Goal: Information Seeking & Learning: Learn about a topic

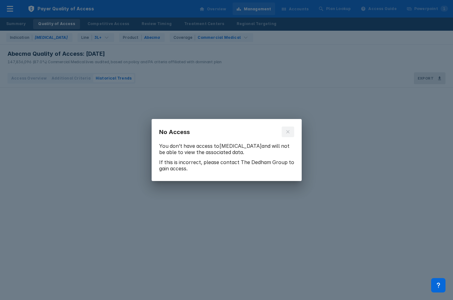
click at [290, 135] on button at bounding box center [288, 131] width 13 height 11
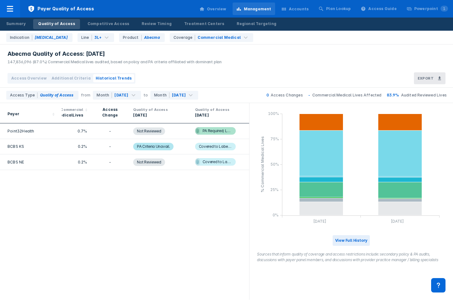
click at [189, 32] on div "Indication [MEDICAL_DATA] Line 3L+ Product Abecma Coverage Commercial Medical" at bounding box center [229, 37] width 450 height 13
click at [189, 34] on div "Coverage Commercial Medical" at bounding box center [212, 37] width 84 height 9
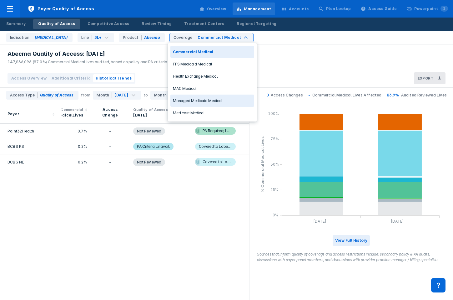
click at [189, 98] on div "Managed Medicaid Medical" at bounding box center [212, 100] width 84 height 12
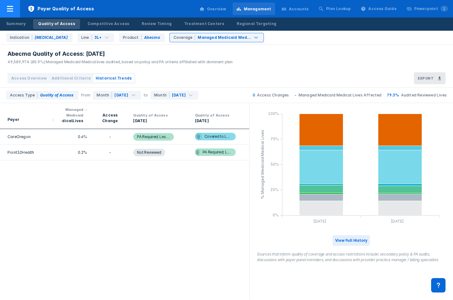
click at [14, 13] on div at bounding box center [10, 9] width 20 height 18
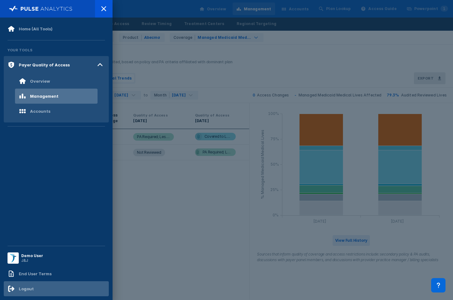
click at [34, 285] on div "Logout" at bounding box center [56, 288] width 105 height 15
